Goal: Task Accomplishment & Management: Complete application form

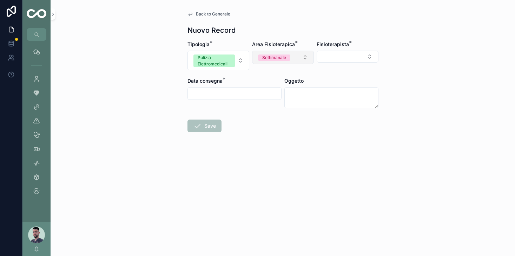
click at [298, 59] on button "Settimanale" at bounding box center [283, 57] width 62 height 13
click at [273, 95] on div "Giornaliera" at bounding box center [283, 96] width 84 height 11
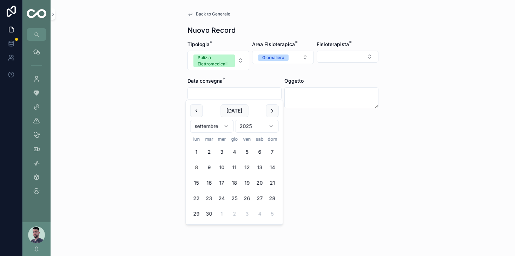
click at [240, 95] on input "scrollable content" at bounding box center [234, 93] width 93 height 10
click at [195, 168] on button "8" at bounding box center [196, 167] width 13 height 13
type input "**********"
drag, startPoint x: 442, startPoint y: 155, endPoint x: 416, endPoint y: 125, distance: 39.8
click at [442, 155] on div "**********" at bounding box center [283, 128] width 464 height 256
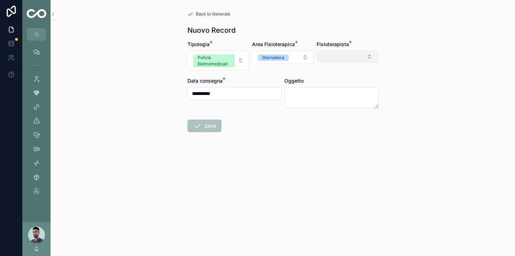
click at [366, 54] on button "Select Button" at bounding box center [348, 57] width 62 height 12
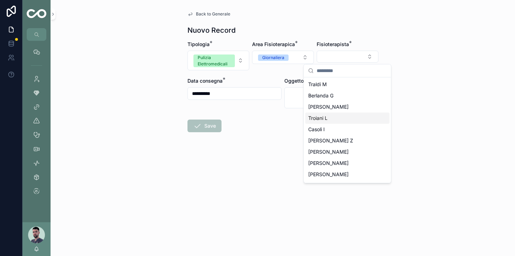
click at [341, 115] on div "Troiani L" at bounding box center [347, 117] width 84 height 11
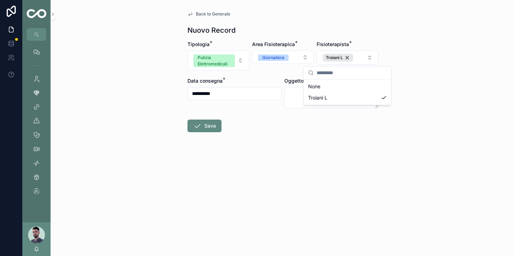
click at [405, 107] on div "**********" at bounding box center [283, 128] width 464 height 256
click at [217, 126] on button "Save" at bounding box center [204, 125] width 34 height 13
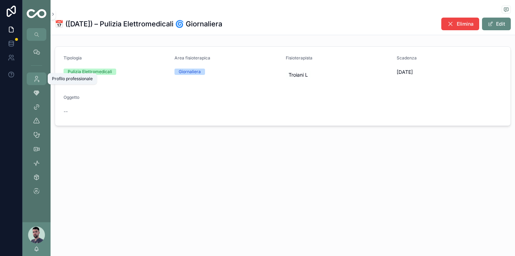
click at [40, 80] on icon "scrollable content" at bounding box center [36, 78] width 7 height 7
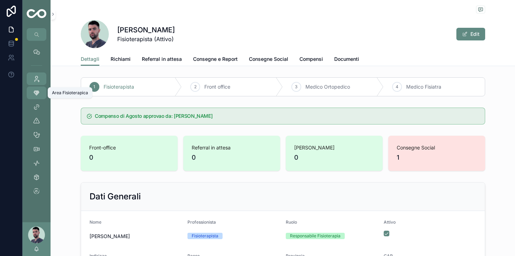
click at [40, 94] on div "Area Fisioterapica" at bounding box center [36, 92] width 11 height 11
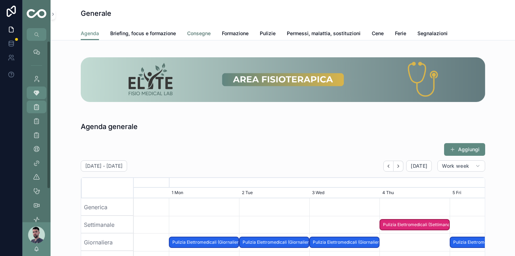
scroll to position [0, 526]
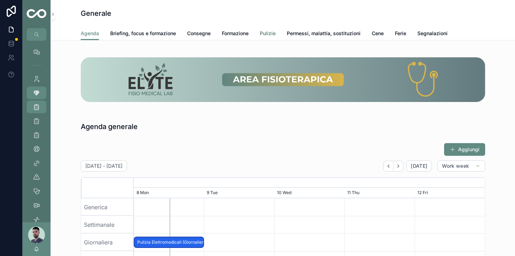
click at [266, 32] on span "Pulizie" at bounding box center [268, 33] width 16 height 7
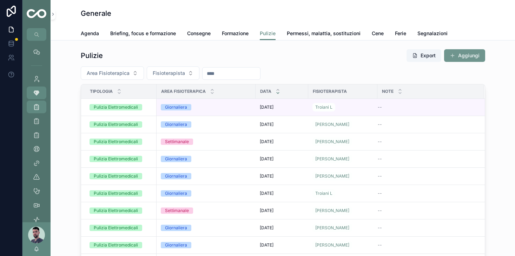
click at [445, 53] on button "Aggiungi" at bounding box center [464, 55] width 41 height 13
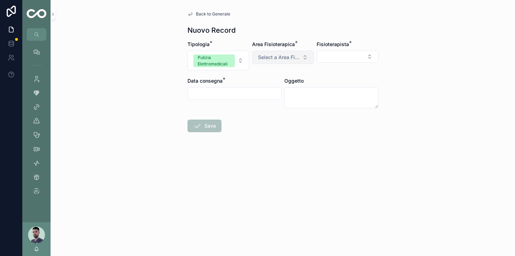
click at [276, 56] on span "Select a Area Fisioterapica" at bounding box center [278, 57] width 41 height 7
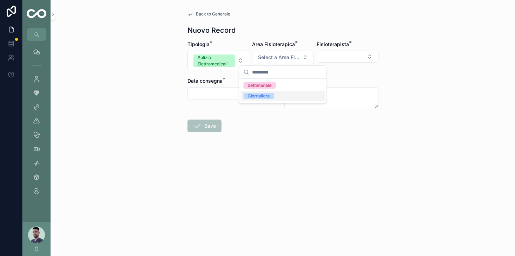
click at [273, 93] on span "Giornaliera" at bounding box center [259, 96] width 31 height 6
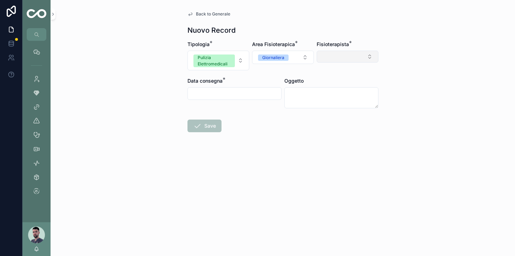
click at [331, 58] on button "Select Button" at bounding box center [348, 57] width 62 height 12
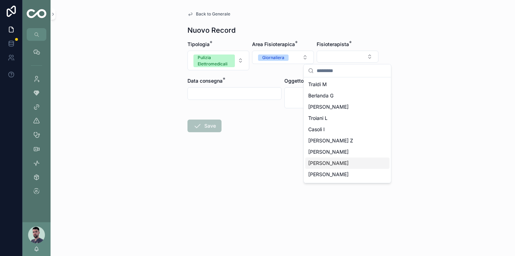
click at [321, 161] on span "[PERSON_NAME]" at bounding box center [328, 162] width 40 height 7
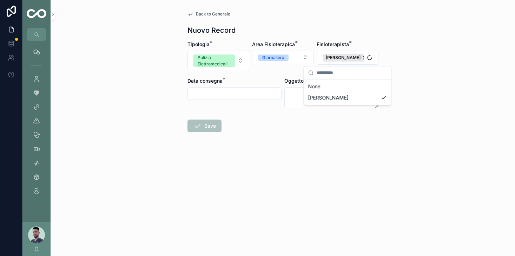
drag, startPoint x: 259, startPoint y: 111, endPoint x: 254, endPoint y: 106, distance: 6.5
click at [256, 109] on form "Tipologia * Pulizia Elettromedicali Area Fisioterapica * Giornaliera Fisioterap…" at bounding box center [282, 109] width 191 height 136
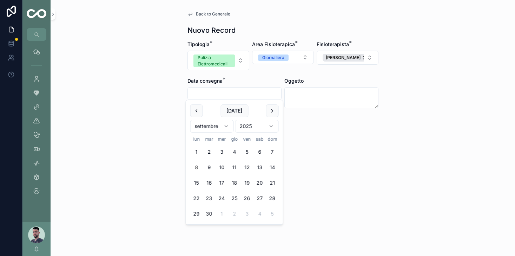
click at [240, 94] on input "scrollable content" at bounding box center [234, 93] width 93 height 10
click at [237, 165] on button "11" at bounding box center [234, 167] width 13 height 13
type input "**********"
click at [312, 160] on form "**********" at bounding box center [282, 109] width 191 height 136
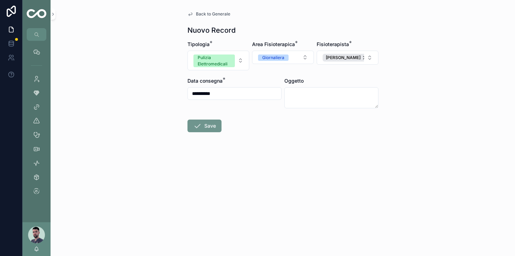
click at [213, 125] on button "Save" at bounding box center [204, 125] width 34 height 13
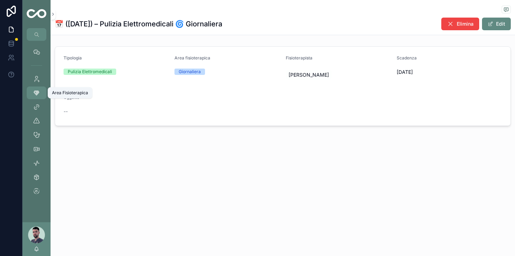
click at [32, 95] on div "Area Fisioterapica" at bounding box center [36, 92] width 11 height 11
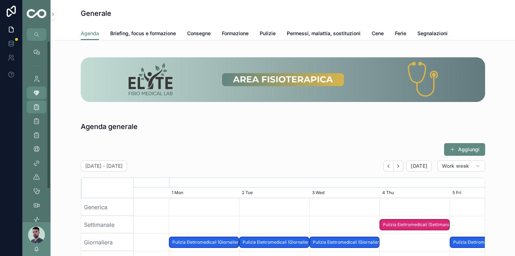
scroll to position [0, 526]
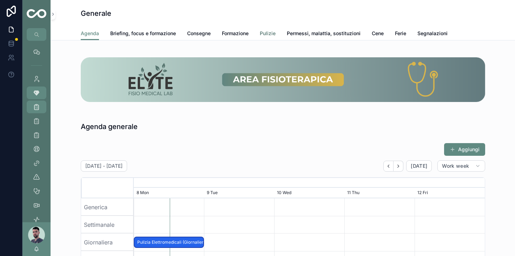
click at [275, 34] on span "Pulizie" at bounding box center [268, 33] width 16 height 7
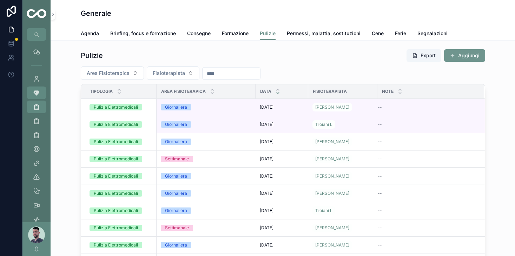
click at [460, 52] on button "Aggiungi" at bounding box center [464, 55] width 41 height 13
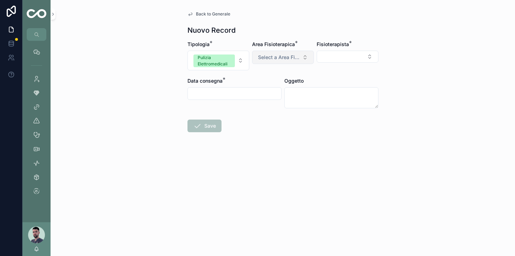
click at [306, 59] on button "Select a Area Fisioterapica" at bounding box center [283, 57] width 62 height 13
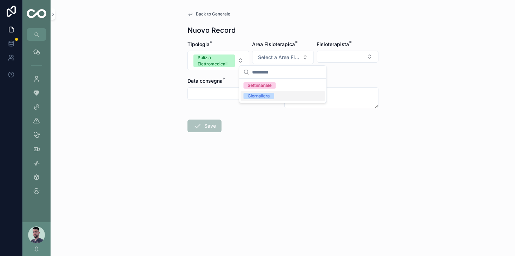
click at [278, 98] on div "Giornaliera" at bounding box center [283, 96] width 84 height 11
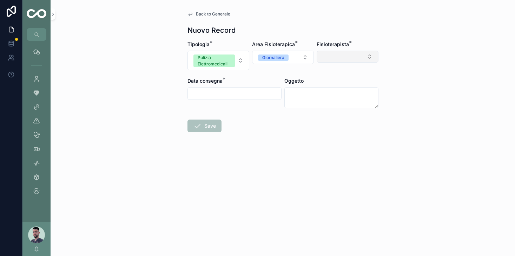
click at [331, 55] on button "Select Button" at bounding box center [348, 57] width 62 height 12
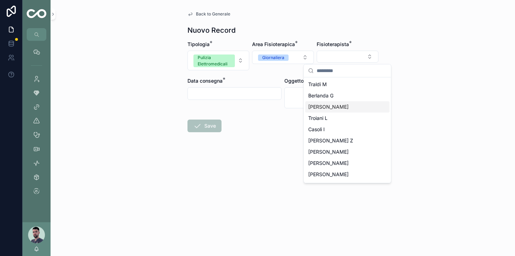
click at [327, 108] on span "[PERSON_NAME]" at bounding box center [328, 106] width 40 height 7
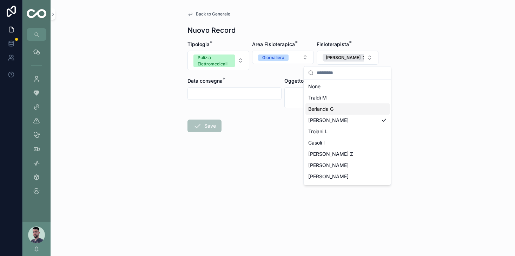
drag, startPoint x: 225, startPoint y: 120, endPoint x: 226, endPoint y: 115, distance: 4.3
click at [225, 120] on form "Tipologia * Pulizia Elettromedicali Area Fisioterapica * Giornaliera Fisioterap…" at bounding box center [282, 109] width 191 height 136
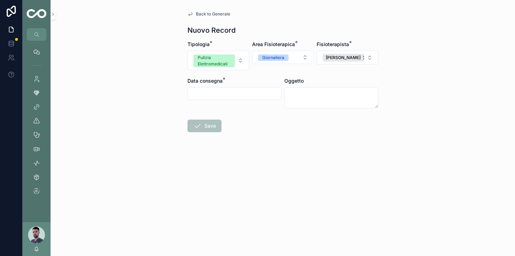
click at [227, 93] on input "scrollable content" at bounding box center [234, 93] width 93 height 10
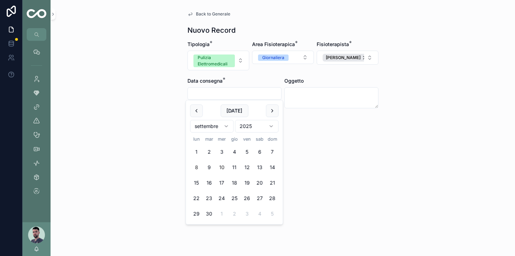
click at [226, 170] on button "10" at bounding box center [222, 167] width 13 height 13
type input "**********"
drag, startPoint x: 339, startPoint y: 153, endPoint x: 315, endPoint y: 151, distance: 23.9
click at [338, 153] on form "**********" at bounding box center [282, 109] width 191 height 136
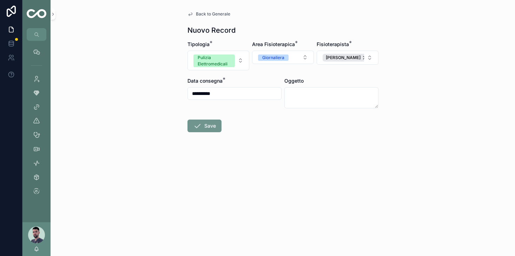
click at [219, 127] on button "Save" at bounding box center [204, 125] width 34 height 13
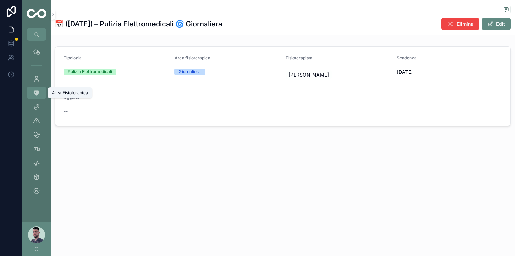
click at [38, 93] on icon "scrollable content" at bounding box center [36, 92] width 7 height 7
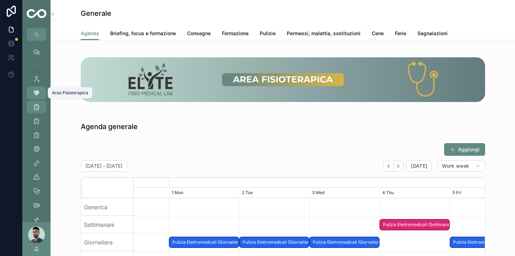
scroll to position [0, 526]
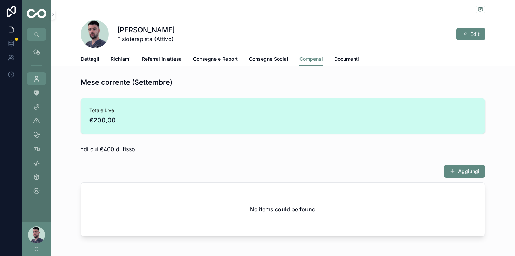
scroll to position [253, 0]
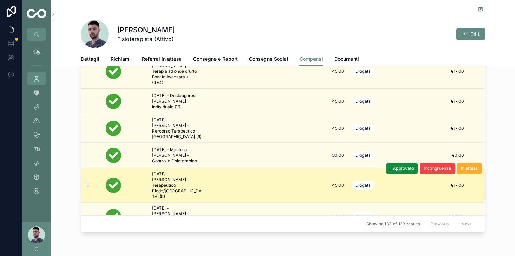
scroll to position [401, 0]
